Goal: Transaction & Acquisition: Purchase product/service

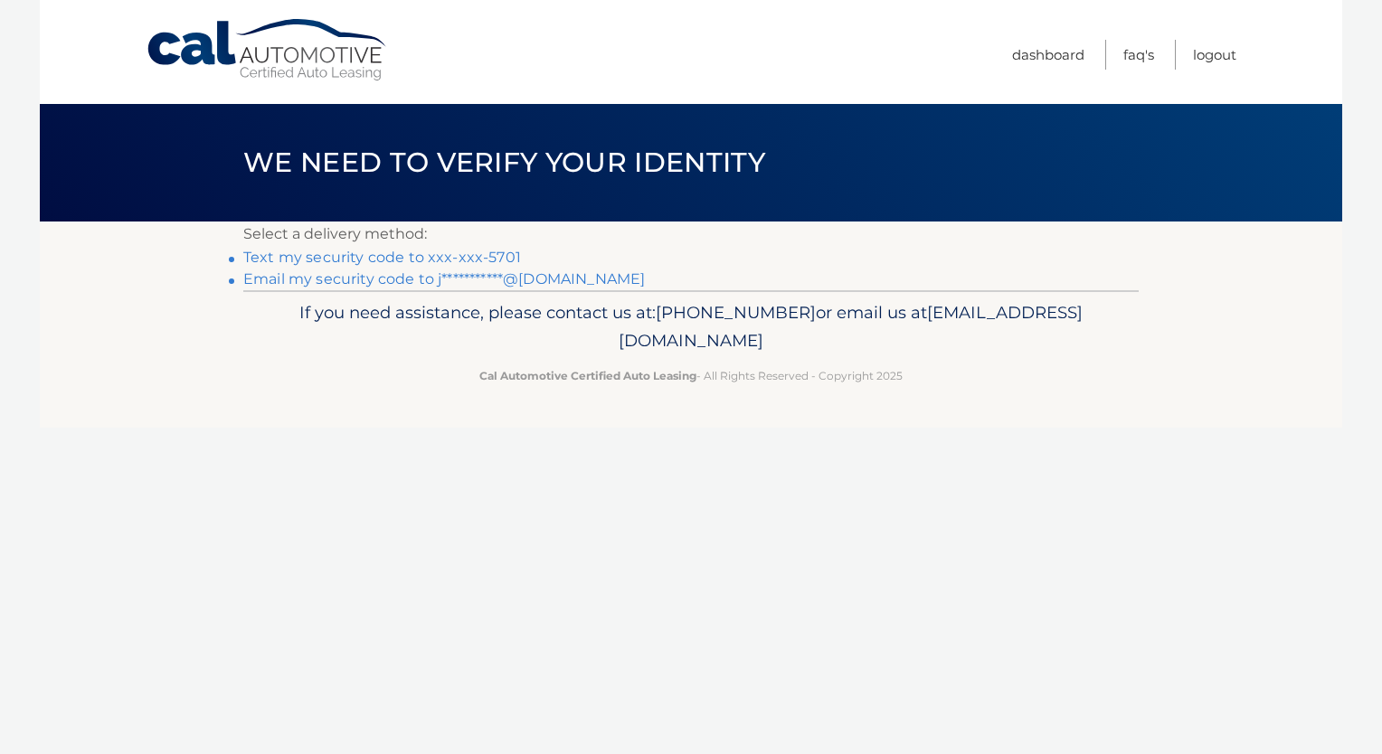
click at [379, 259] on link "Text my security code to xxx-xxx-5701" at bounding box center [382, 257] width 278 height 17
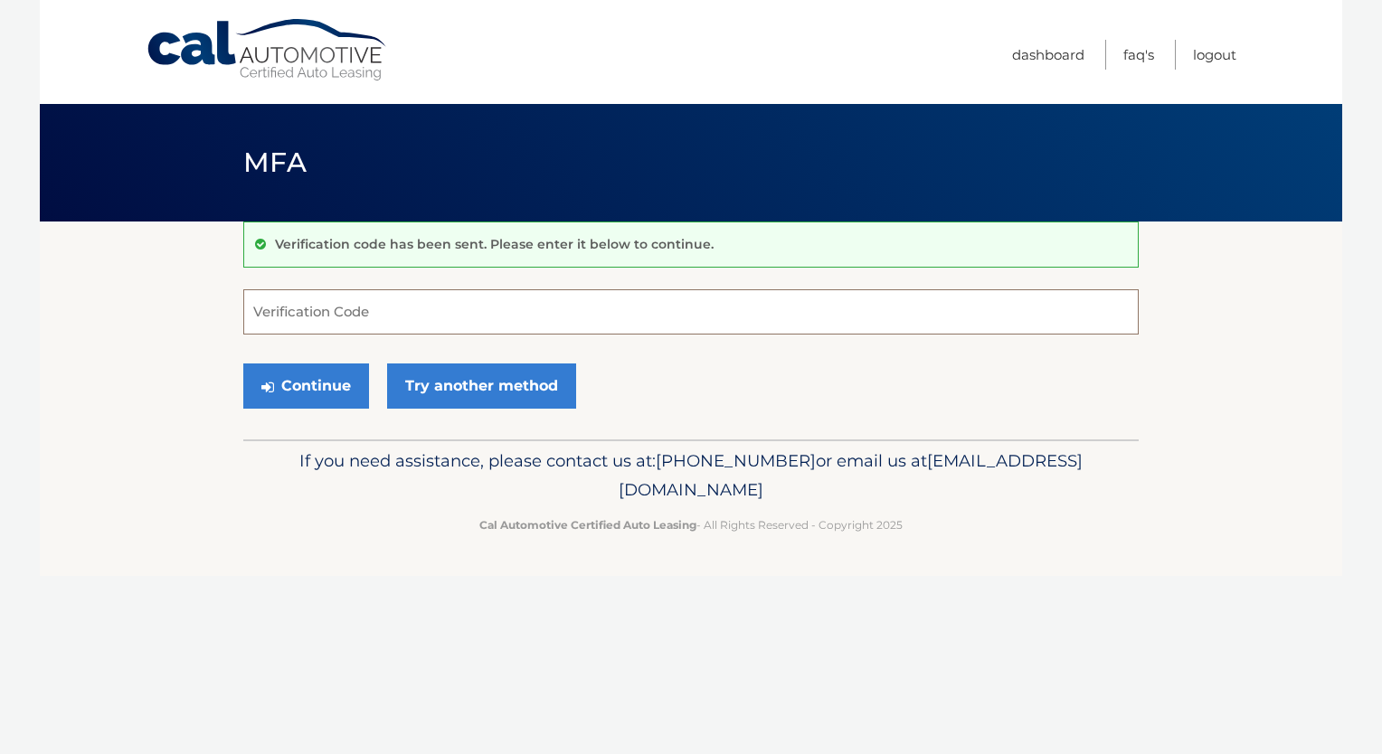
click at [315, 311] on input "Verification Code" at bounding box center [691, 311] width 896 height 45
type input "025393"
click at [300, 393] on button "Continue" at bounding box center [306, 386] width 126 height 45
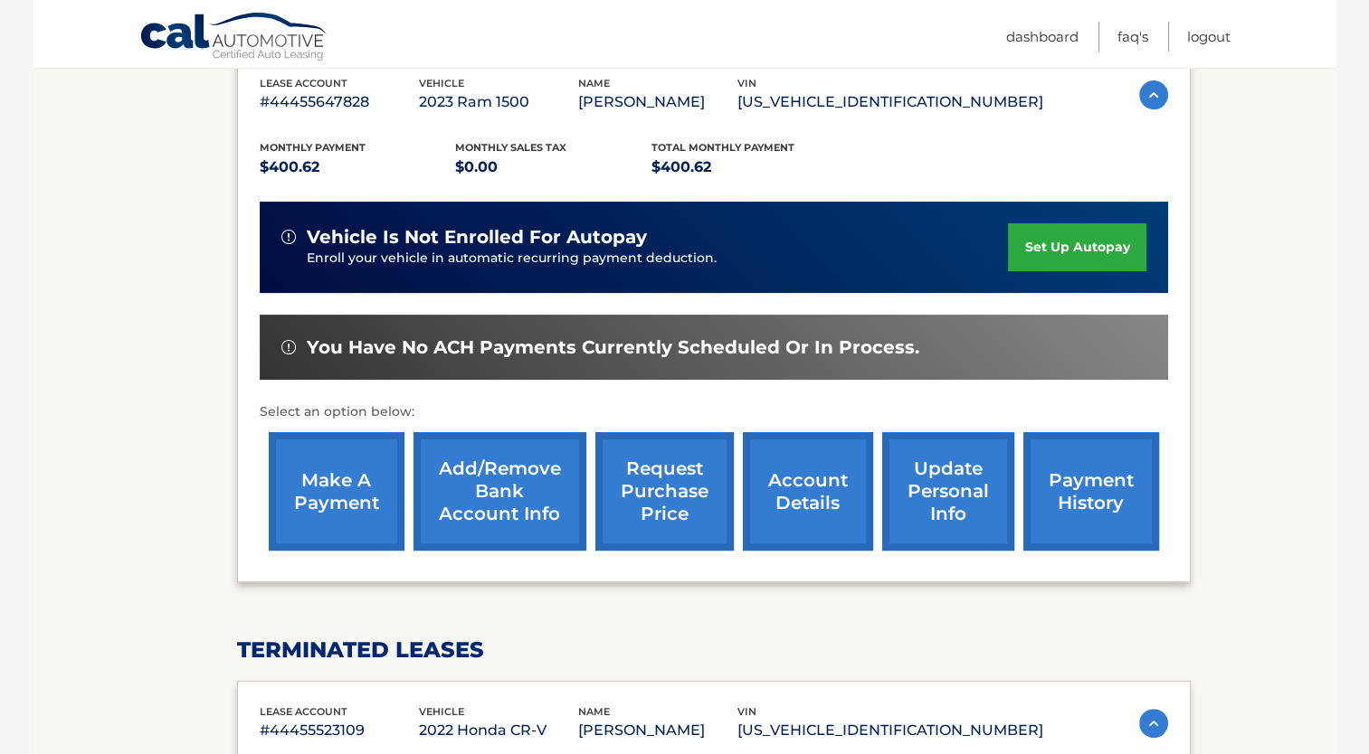
scroll to position [362, 0]
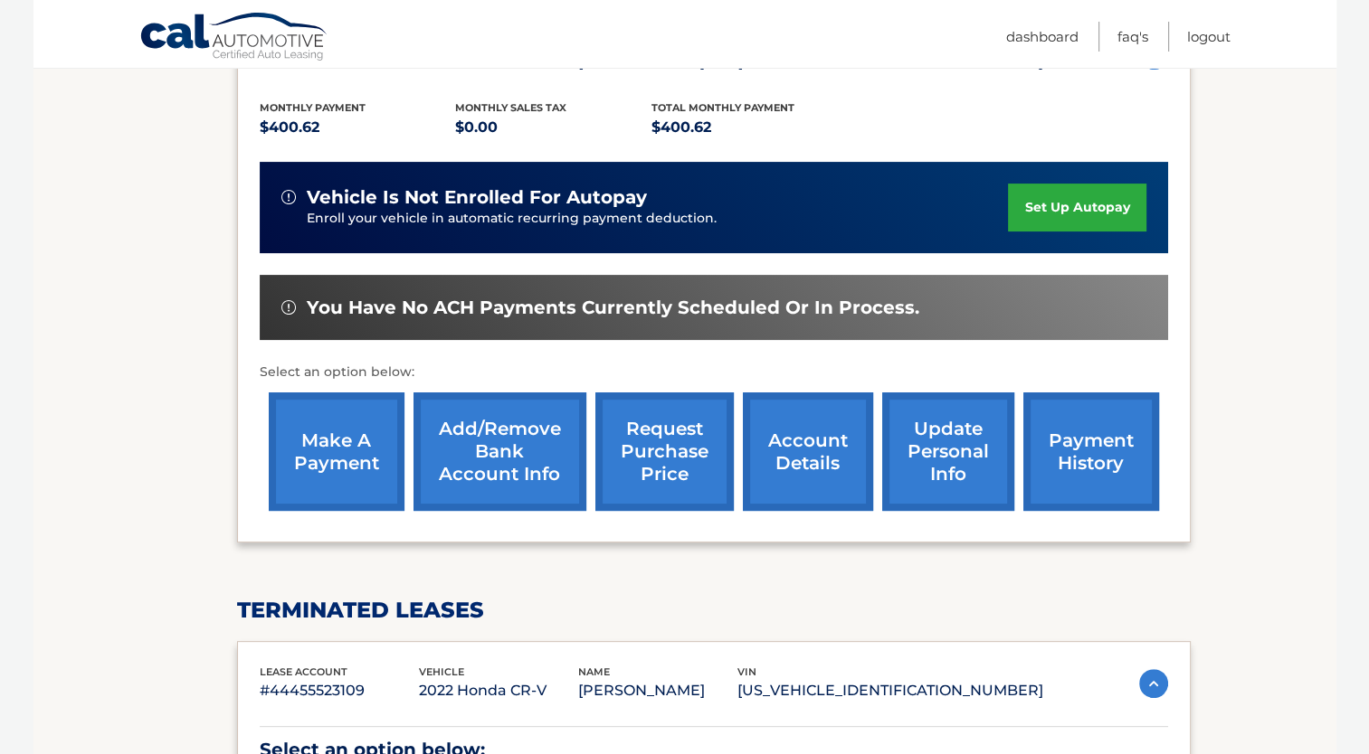
click at [344, 426] on link "make a payment" at bounding box center [337, 452] width 136 height 119
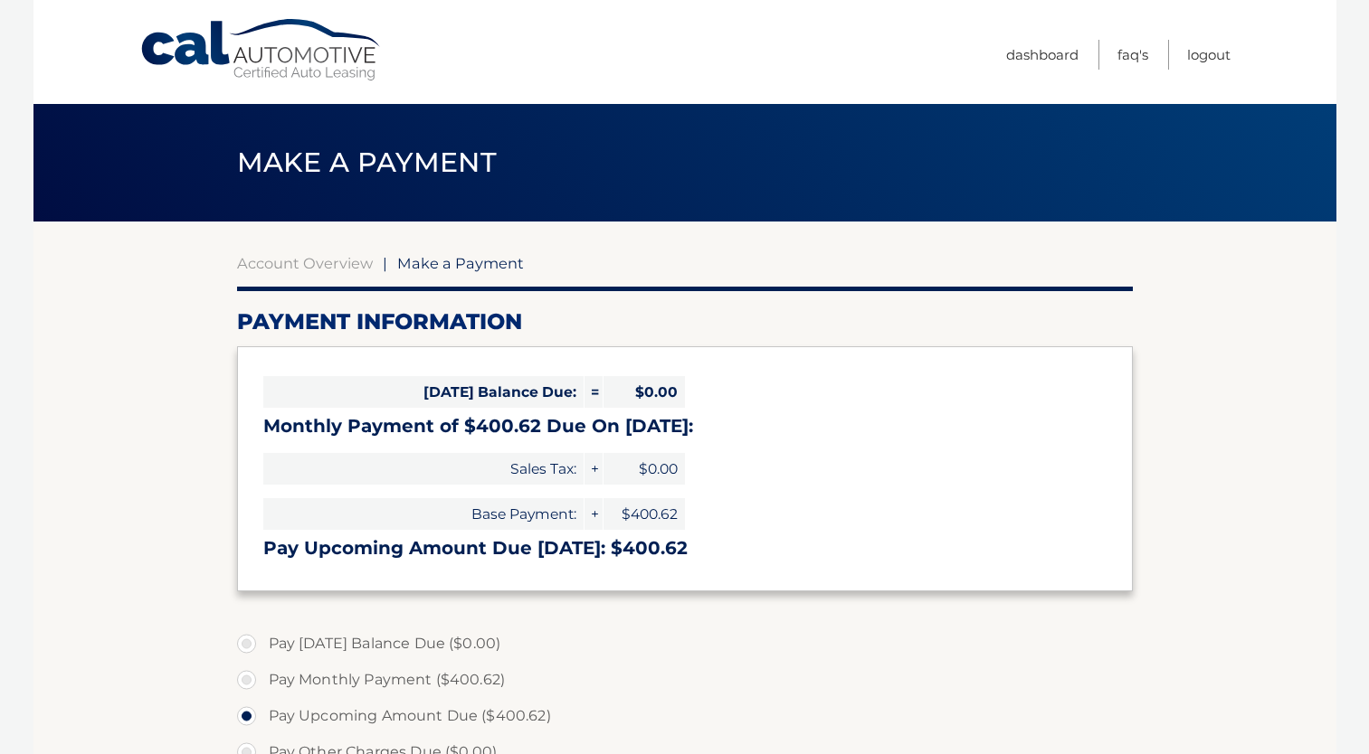
select select "NGQzN2FkMjctMzU0ZS00NzljLWE0N2UtMWVjODNjNDU4ODc4"
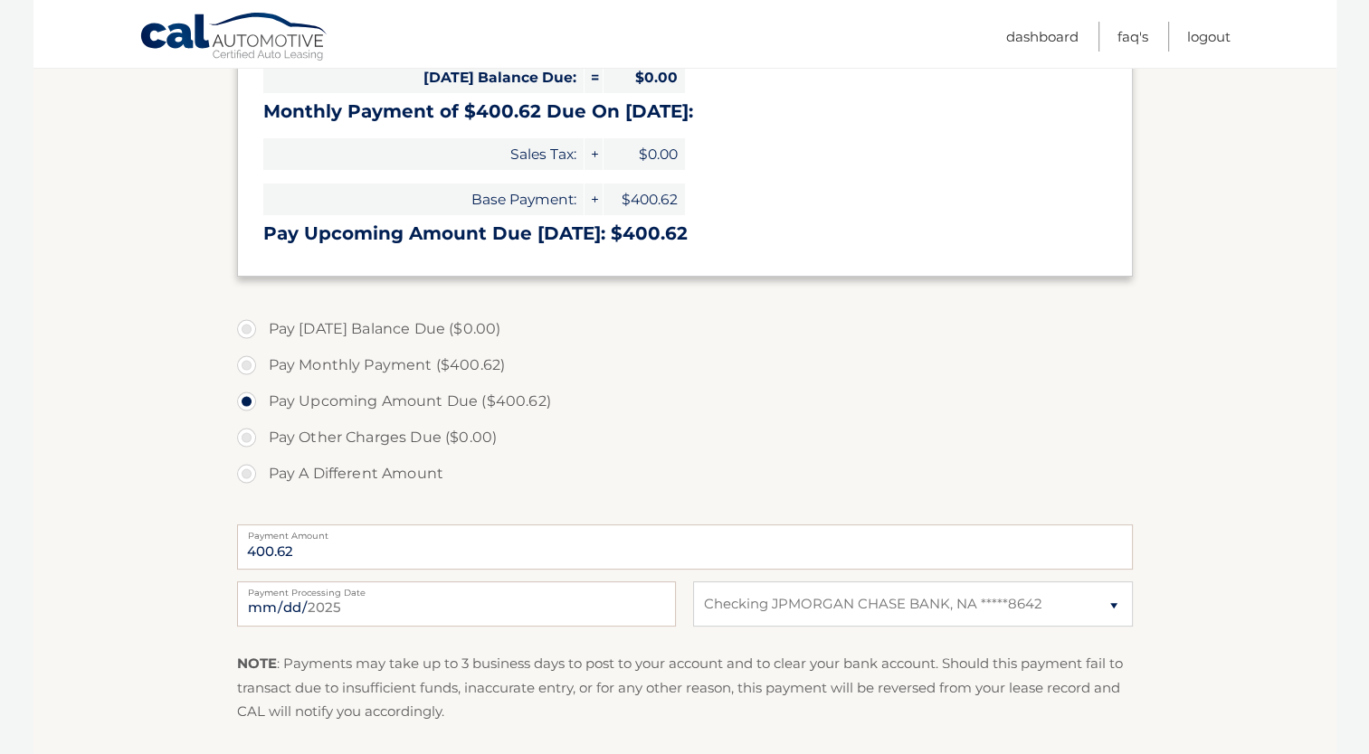
scroll to position [362, 0]
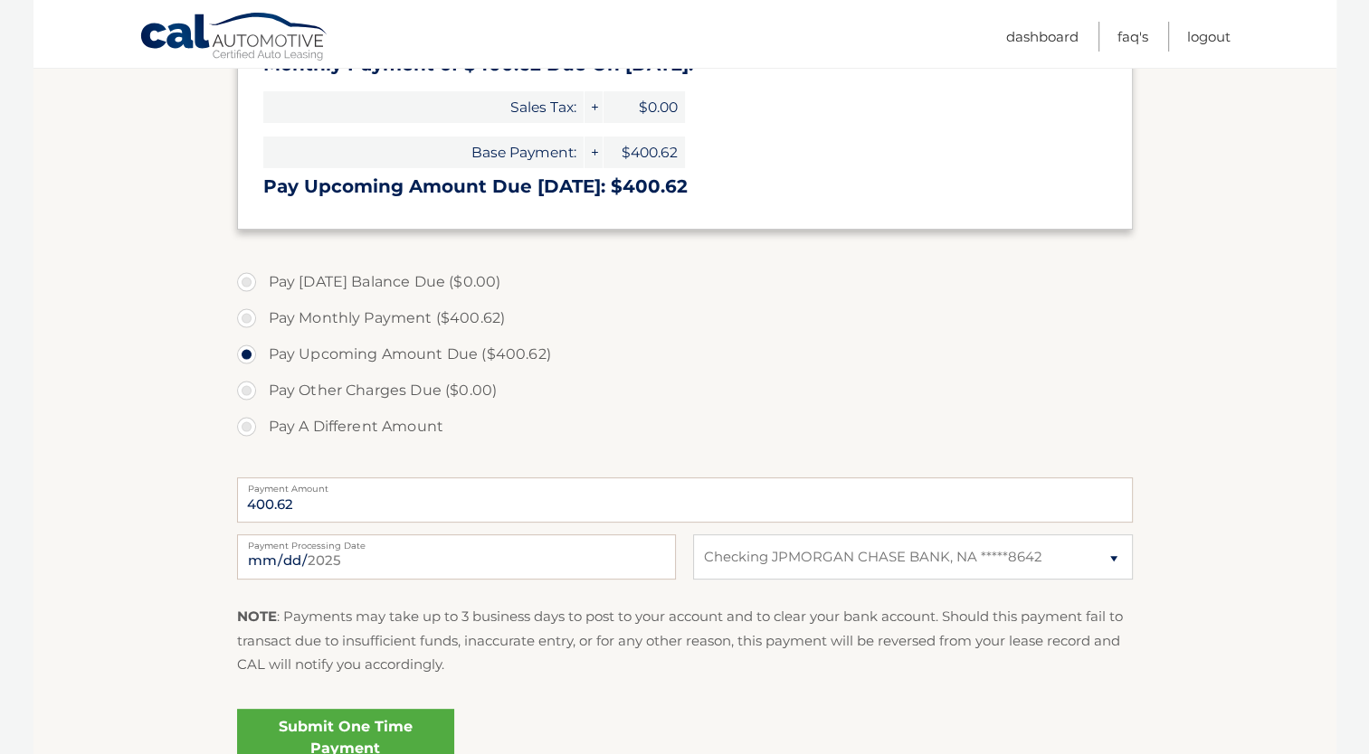
click at [253, 320] on label "Pay Monthly Payment ($400.62)" at bounding box center [685, 318] width 896 height 36
click at [253, 320] on input "Pay Monthly Payment ($400.62)" at bounding box center [253, 314] width 18 height 29
radio input "true"
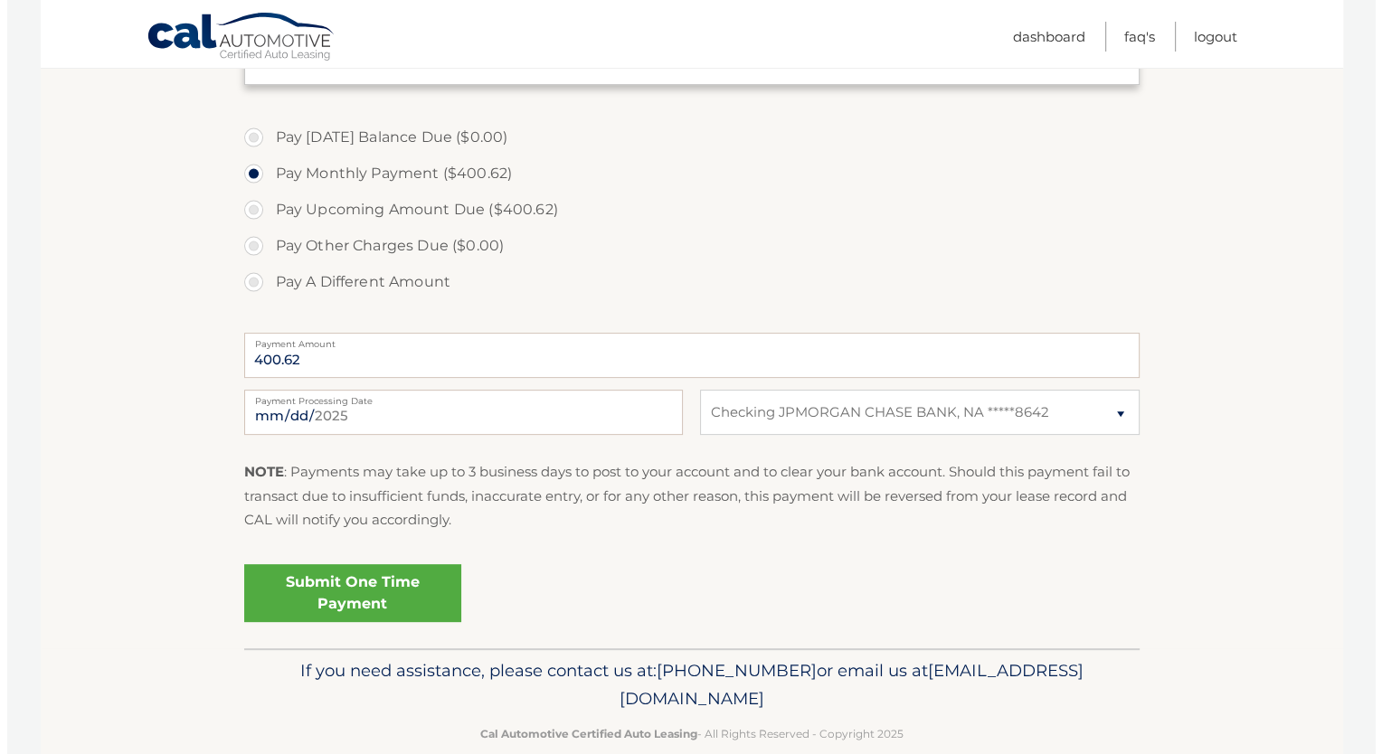
scroll to position [536, 0]
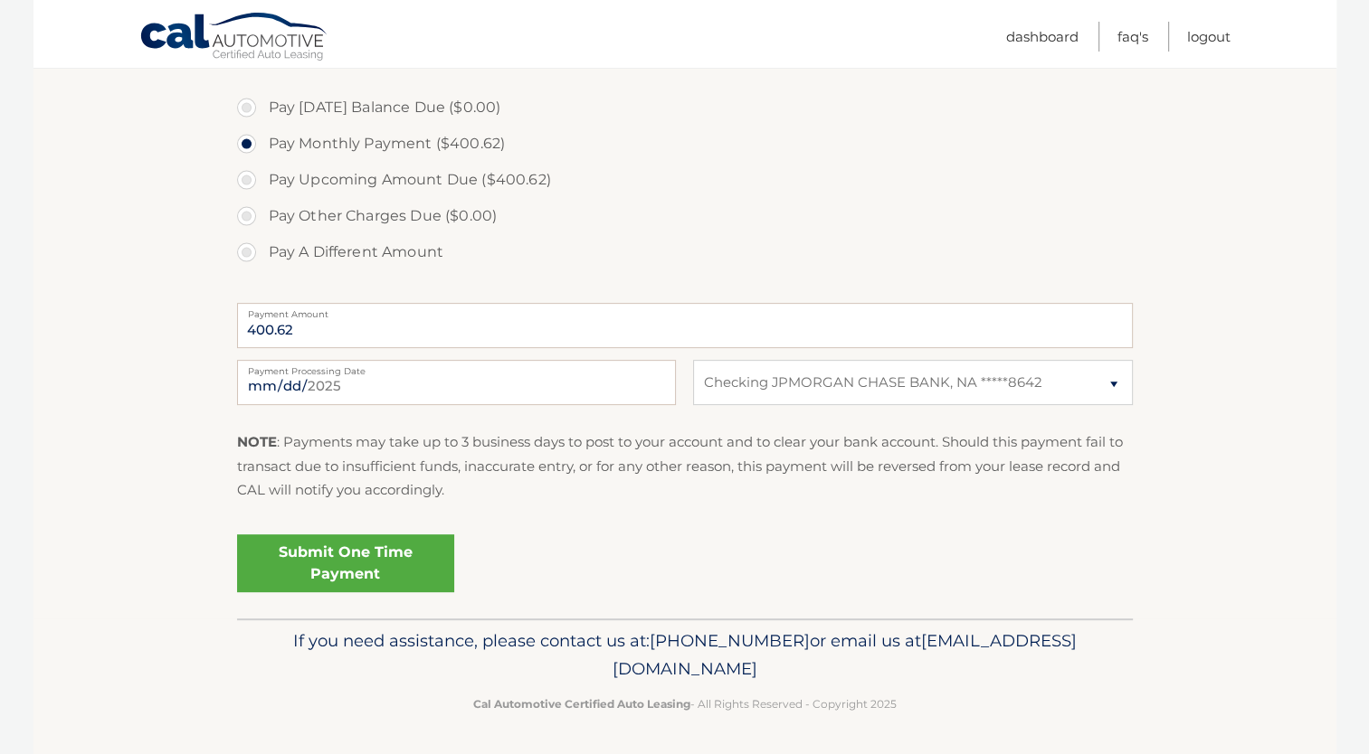
click at [384, 577] on link "Submit One Time Payment" at bounding box center [345, 564] width 217 height 58
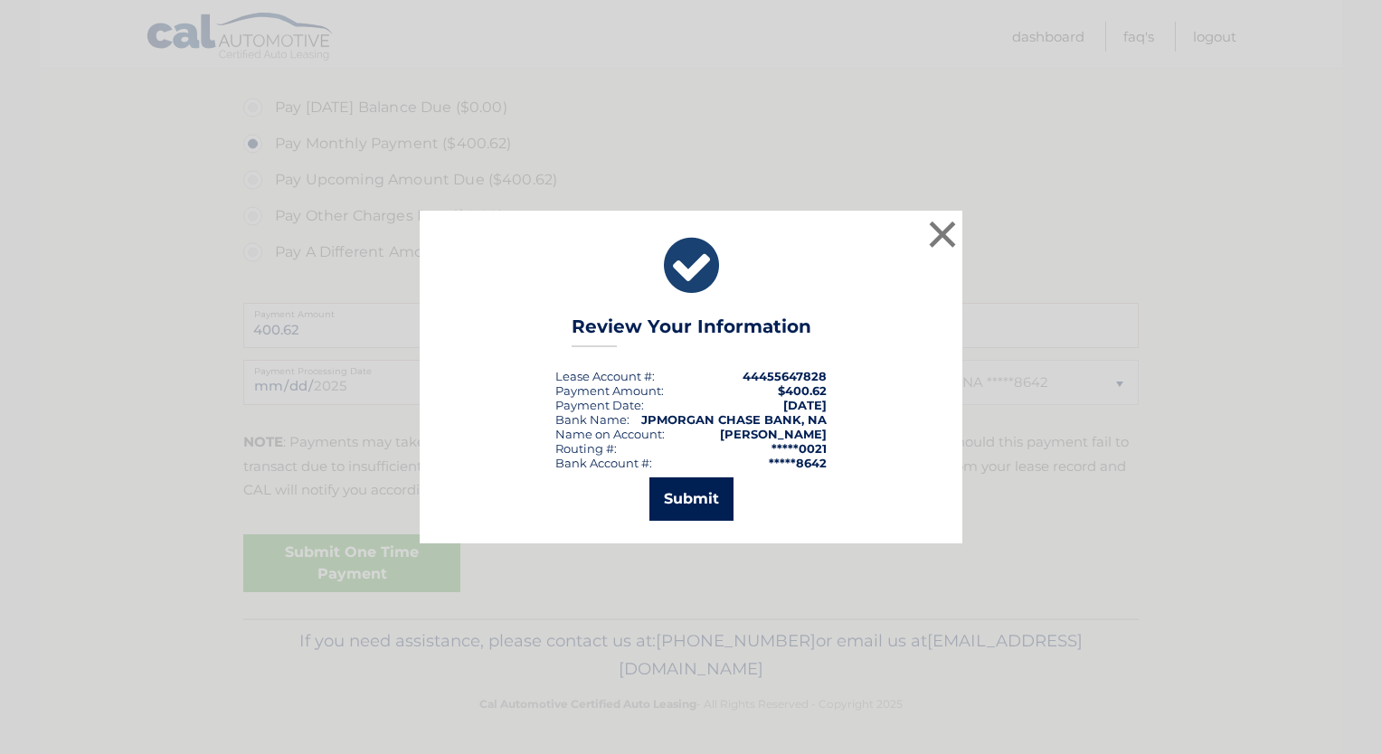
click at [691, 502] on button "Submit" at bounding box center [692, 499] width 84 height 43
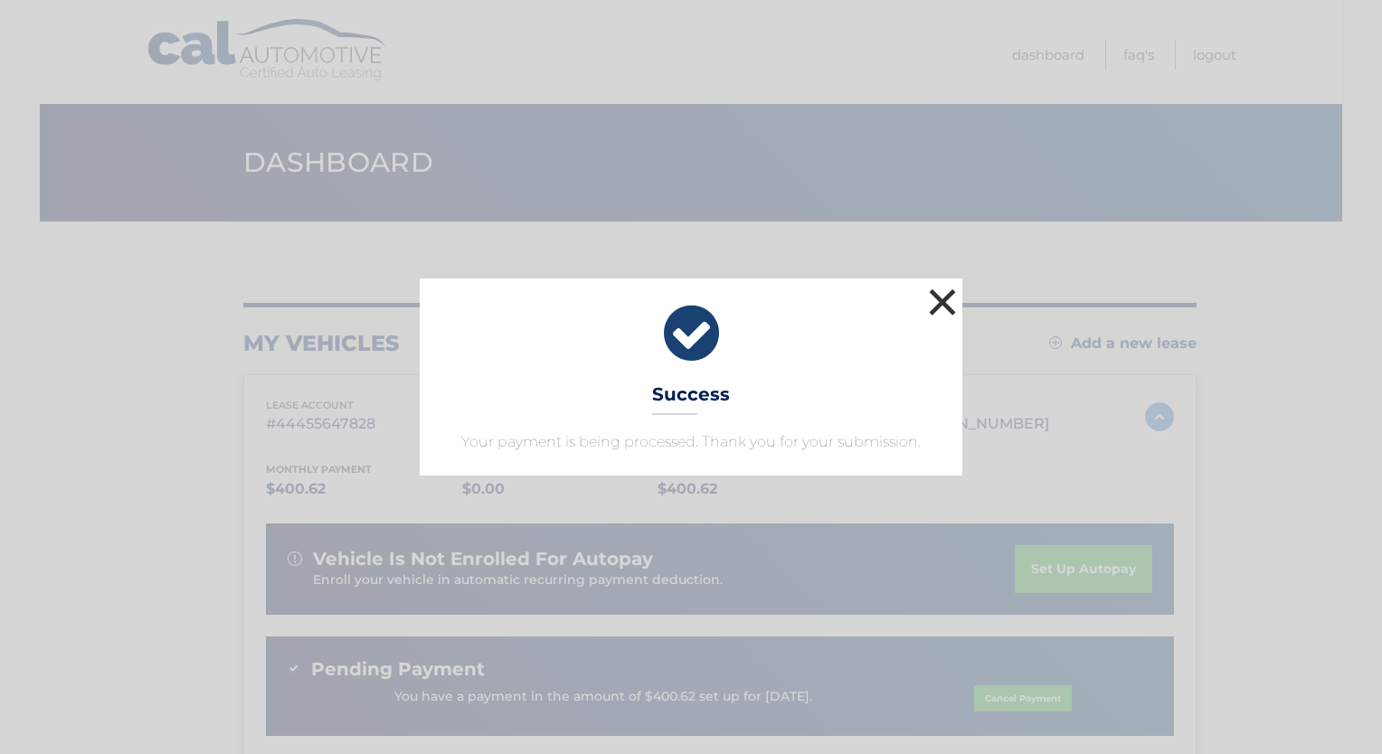
click at [944, 301] on button "×" at bounding box center [943, 302] width 36 height 36
